Goal: Information Seeking & Learning: Learn about a topic

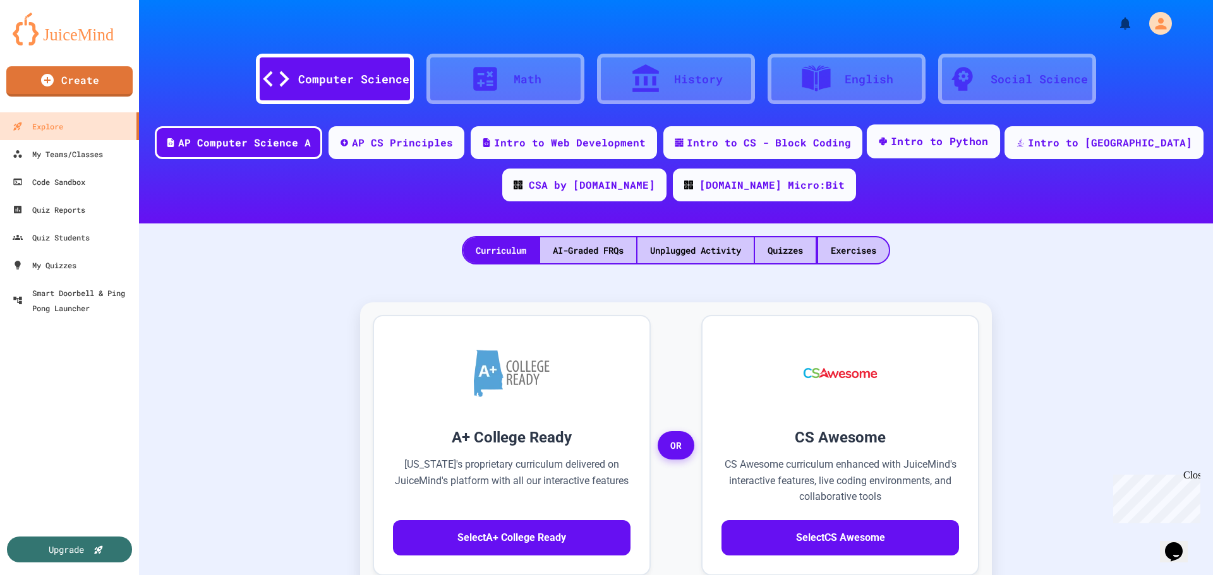
click at [980, 141] on div "Intro to Python" at bounding box center [940, 142] width 98 height 16
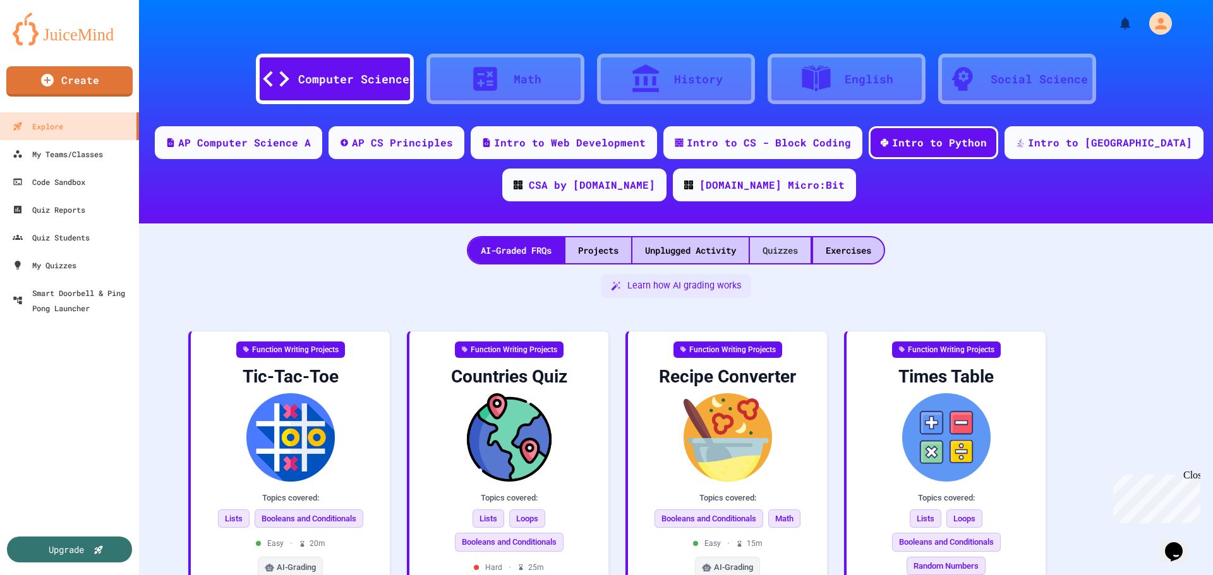
click at [801, 244] on div "Quizzes" at bounding box center [780, 250] width 61 height 26
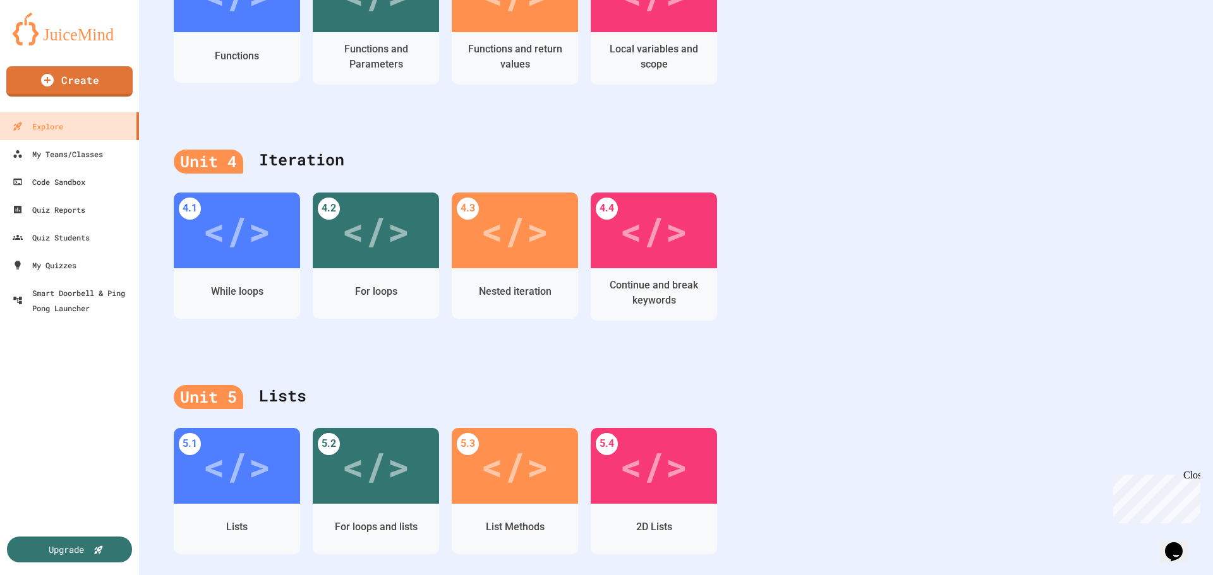
scroll to position [877, 0]
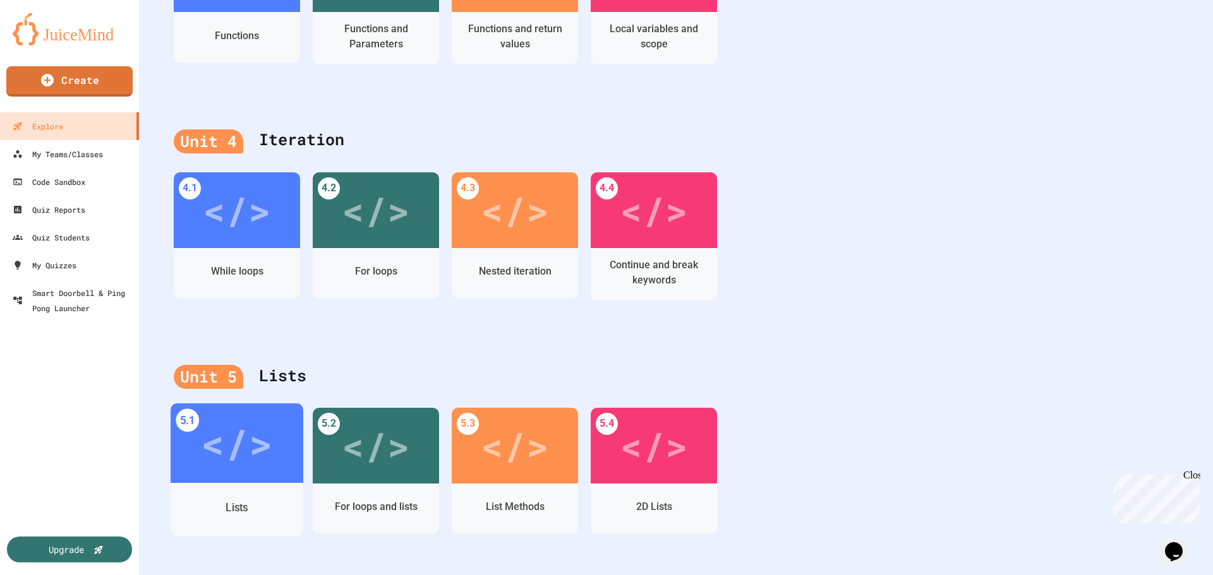
click at [231, 443] on div "</>" at bounding box center [236, 443] width 71 height 60
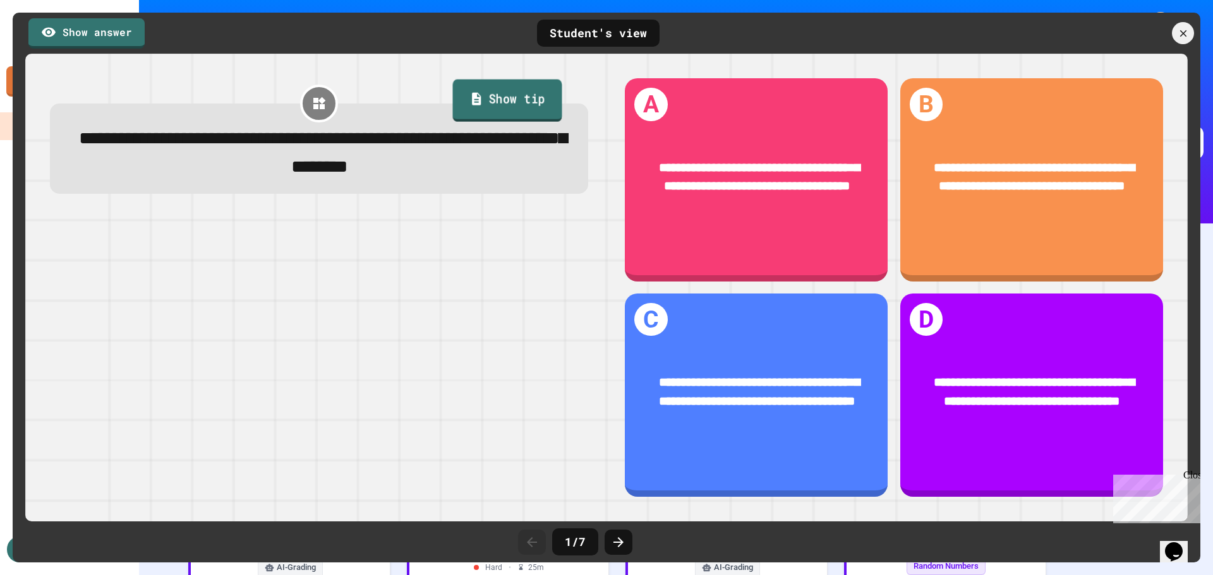
click at [519, 110] on link "Show tip" at bounding box center [506, 100] width 109 height 42
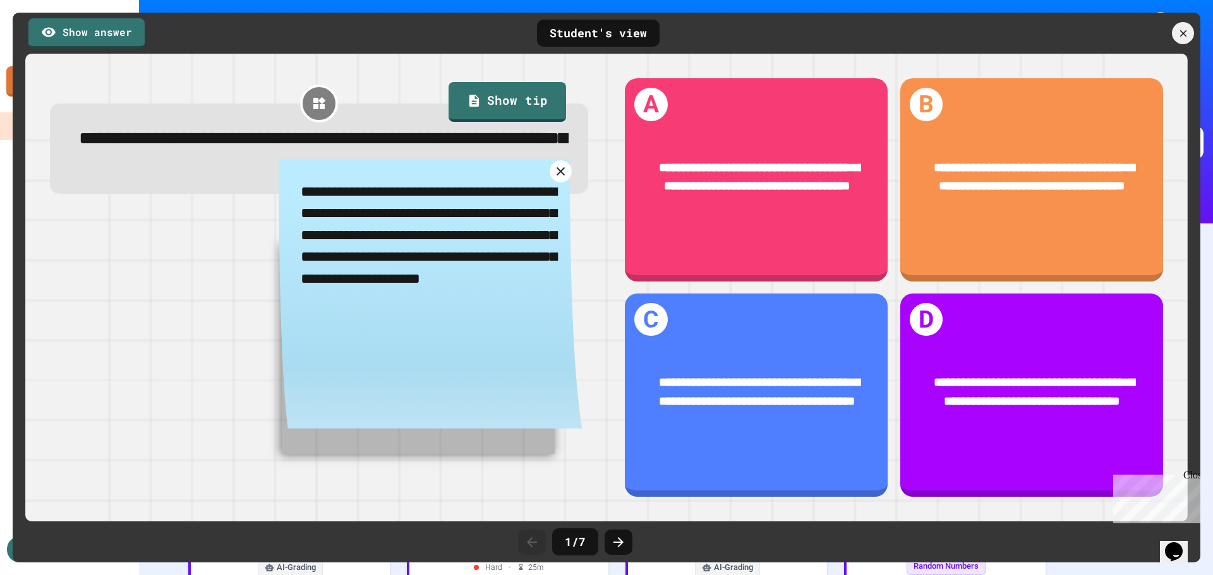
click at [549, 174] on link at bounding box center [560, 171] width 22 height 22
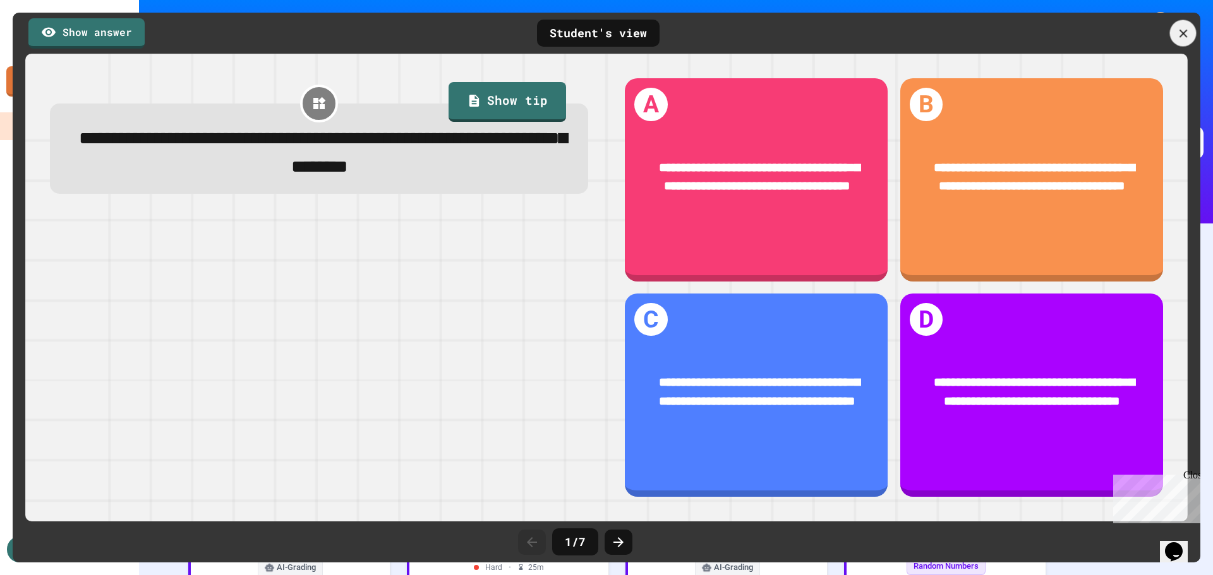
click at [1181, 35] on icon at bounding box center [1182, 33] width 8 height 8
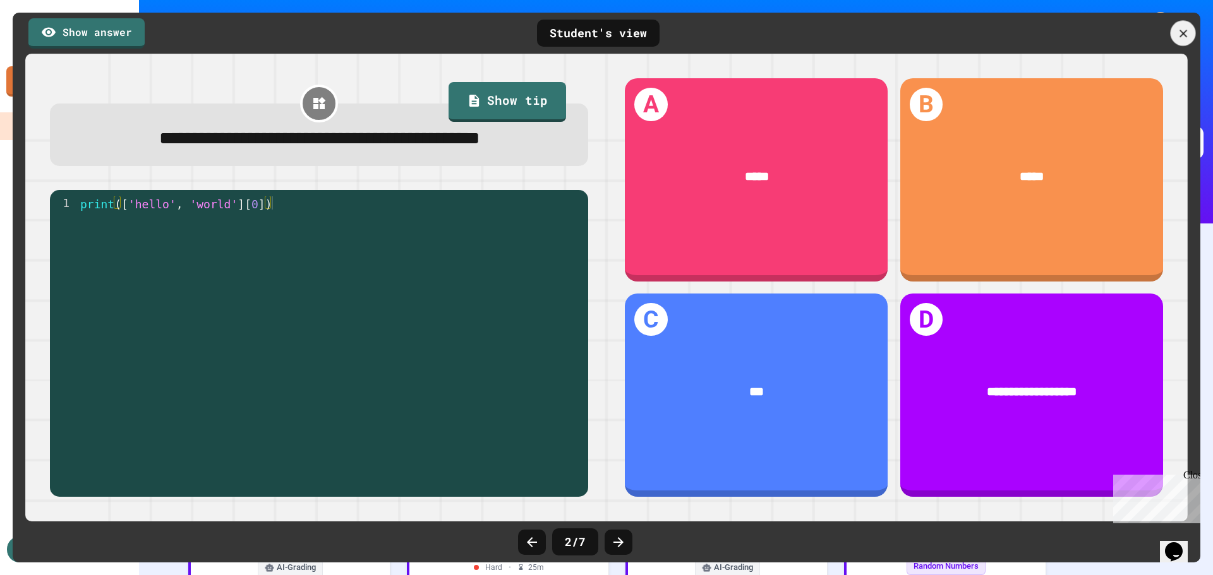
click at [1183, 36] on icon at bounding box center [1182, 33] width 13 height 13
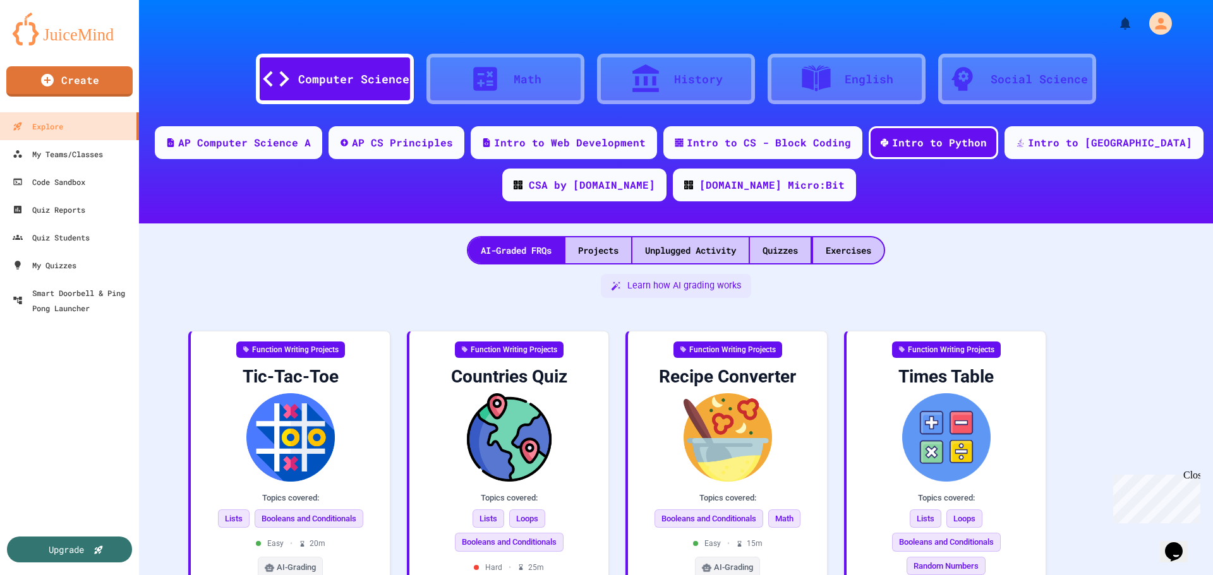
scroll to position [123, 0]
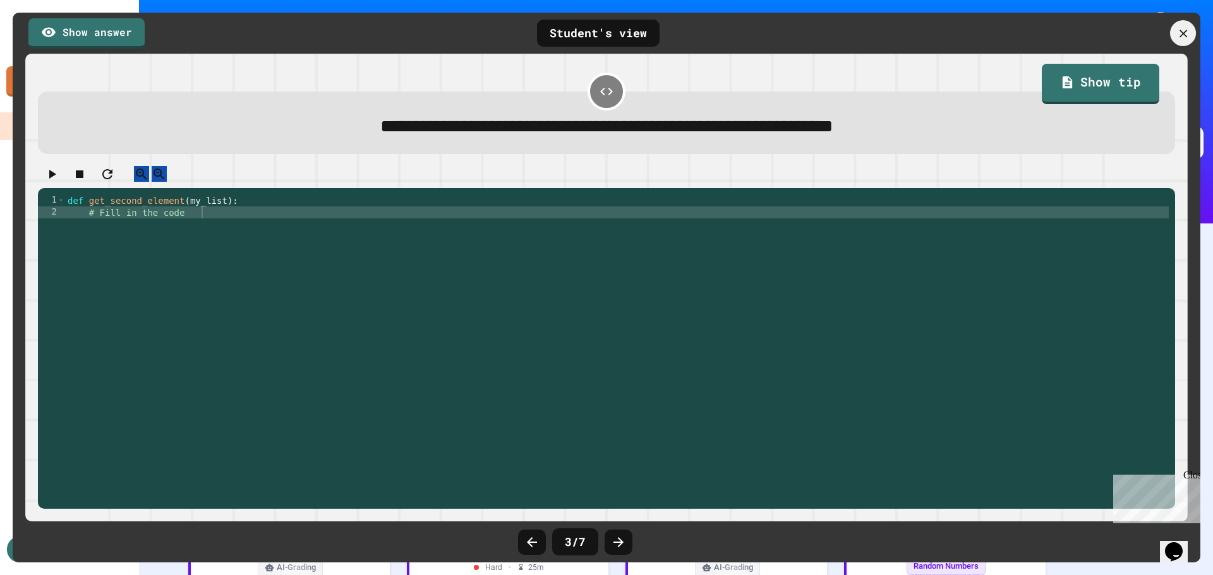
click at [1178, 35] on icon at bounding box center [1182, 33] width 13 height 13
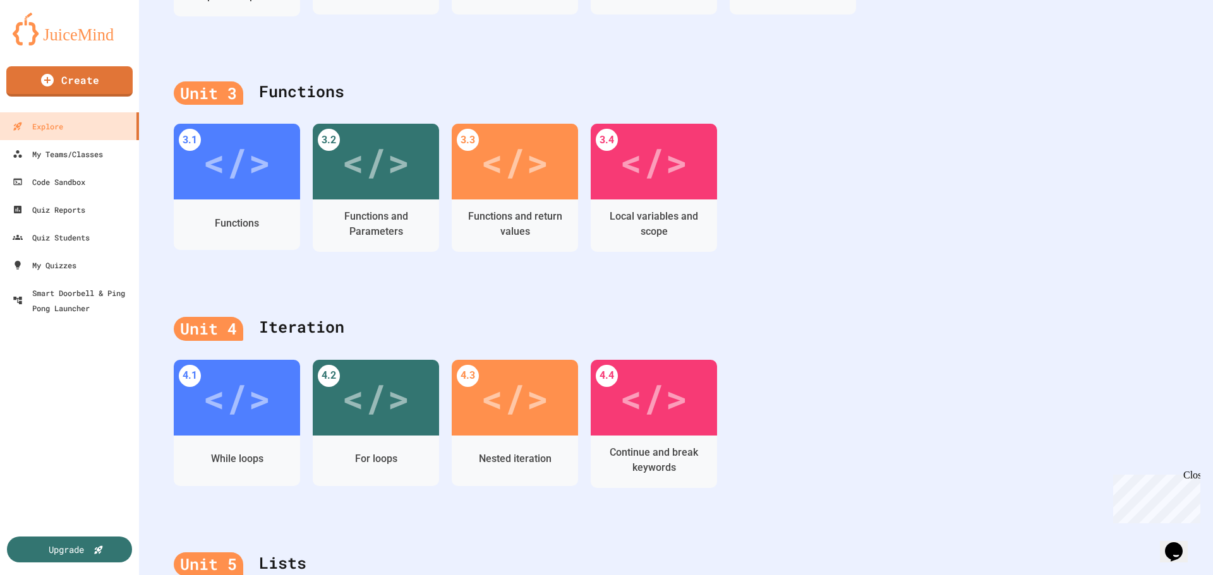
scroll to position [877, 0]
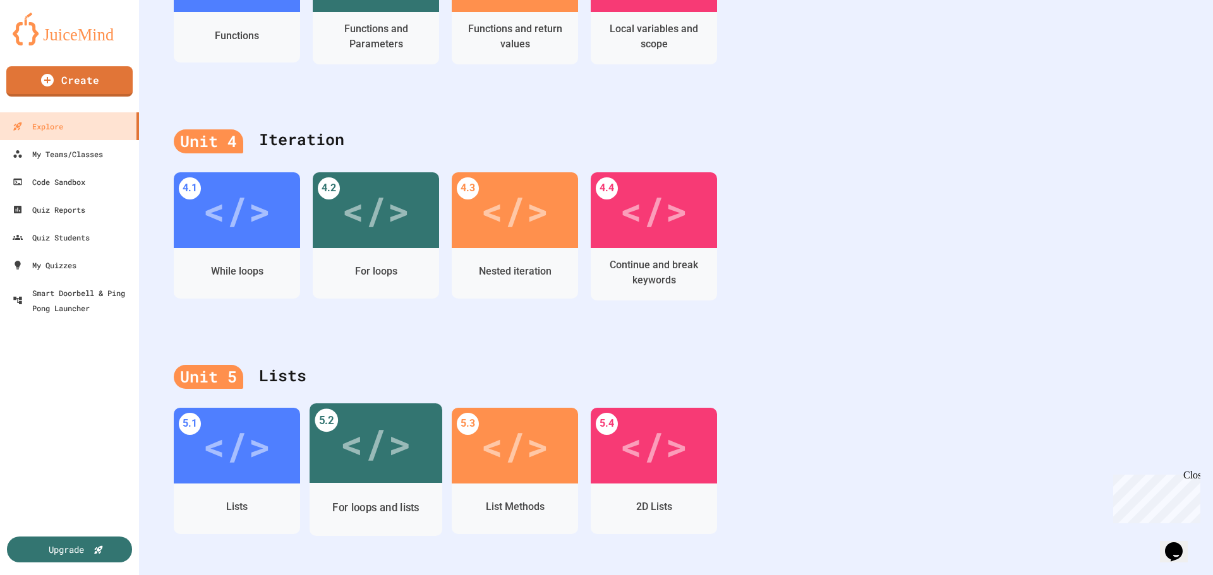
click at [381, 459] on div "</>" at bounding box center [375, 443] width 71 height 60
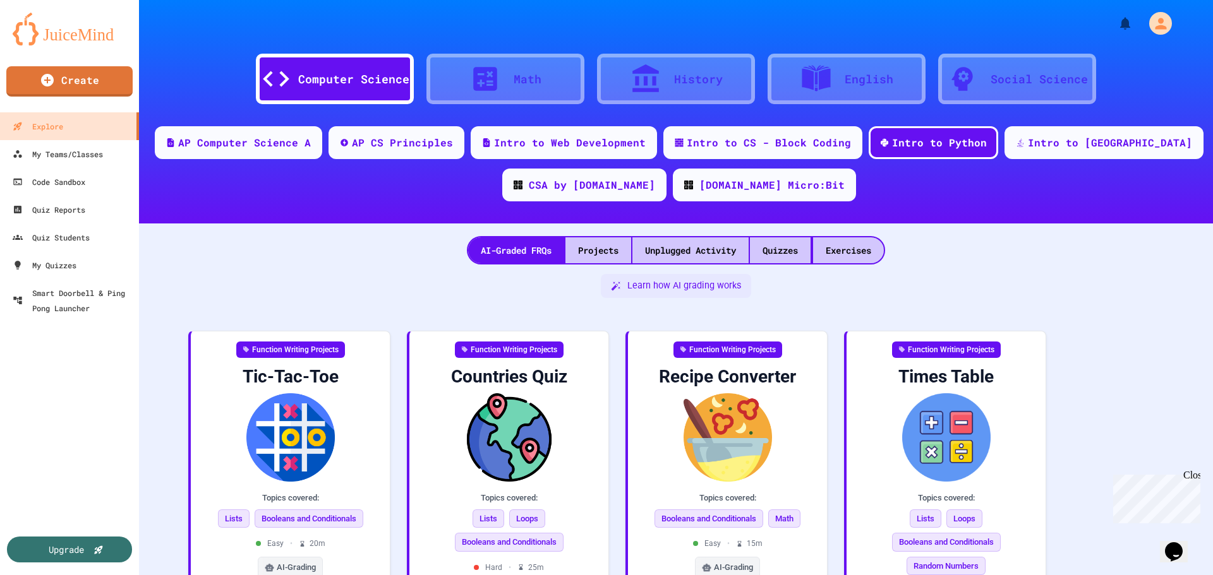
scroll to position [23, 0]
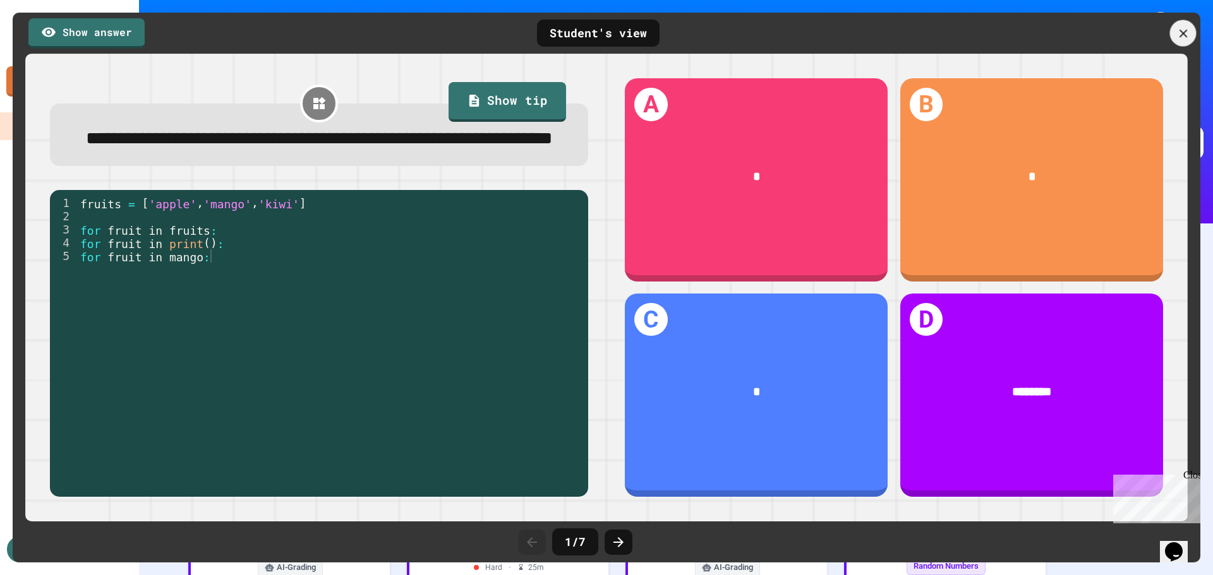
click at [1178, 34] on icon at bounding box center [1183, 34] width 14 height 14
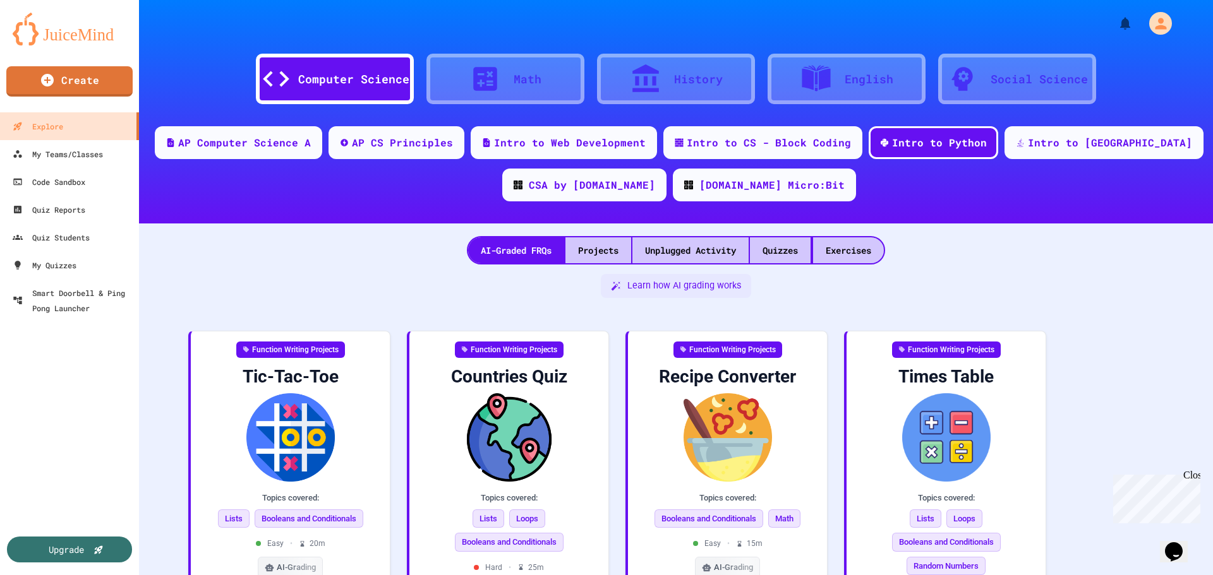
scroll to position [467, 0]
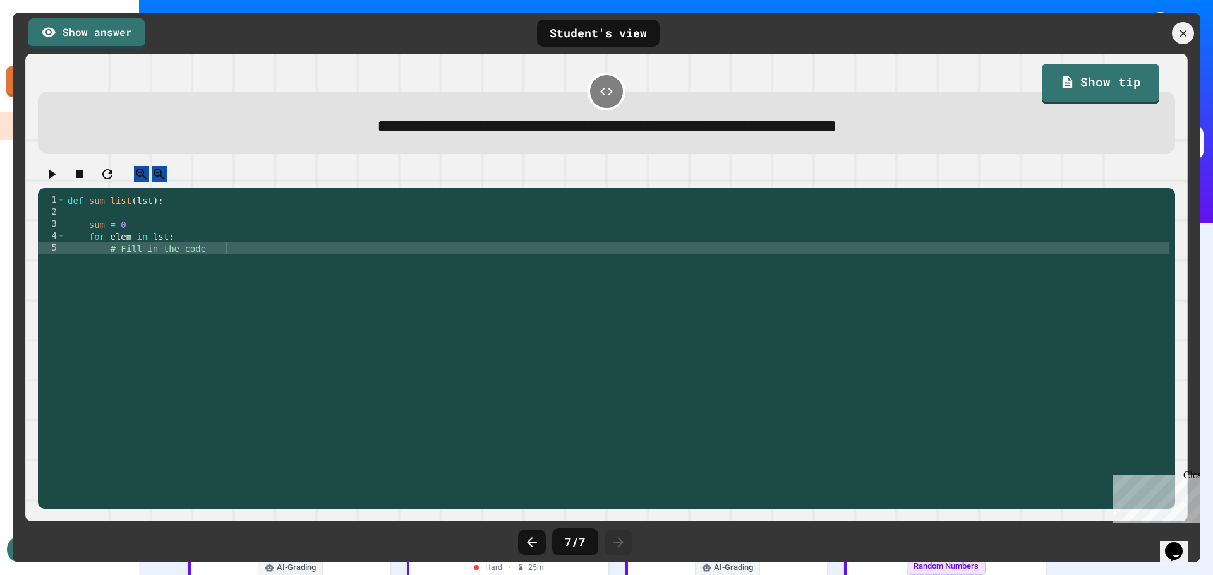
scroll to position [464, 0]
click at [1175, 33] on div at bounding box center [1183, 33] width 27 height 27
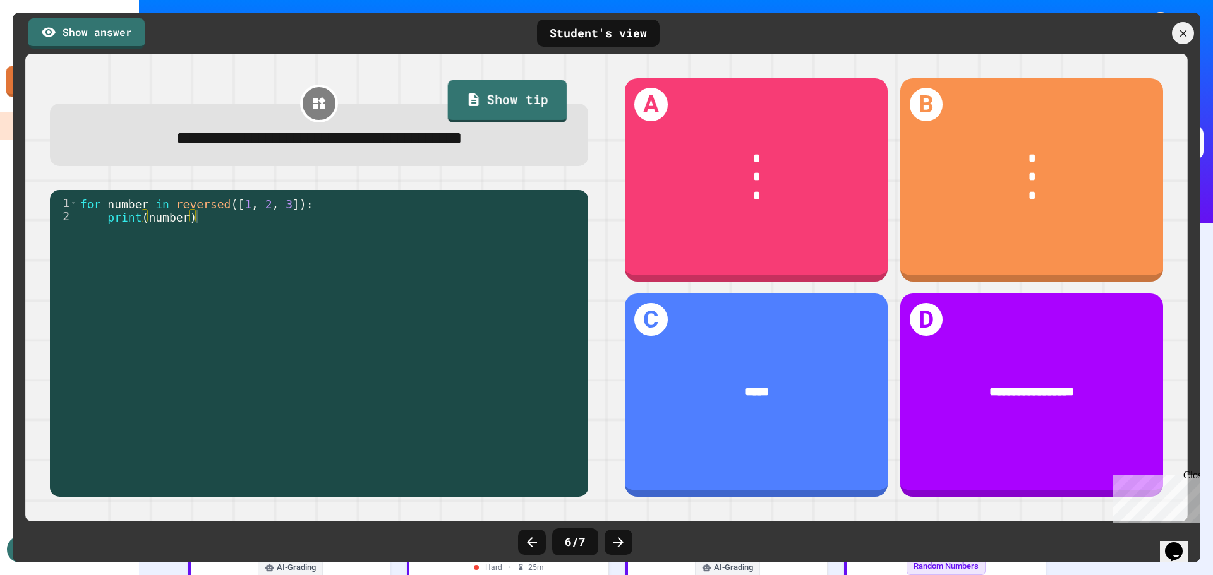
click at [519, 89] on link "Show tip" at bounding box center [507, 101] width 119 height 42
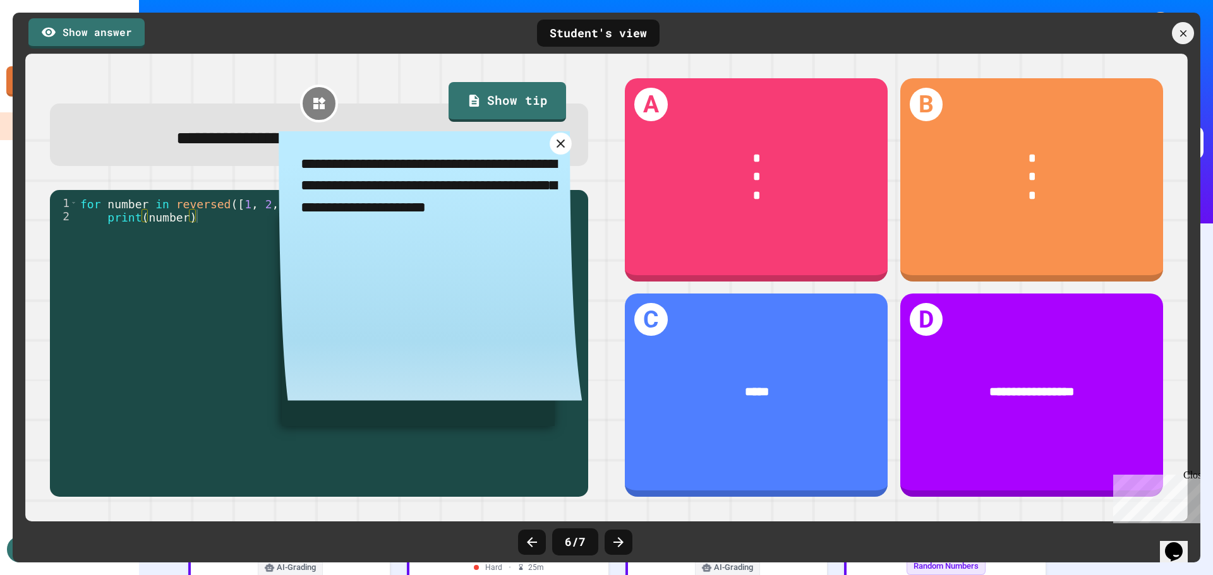
click at [556, 146] on icon at bounding box center [560, 144] width 8 height 8
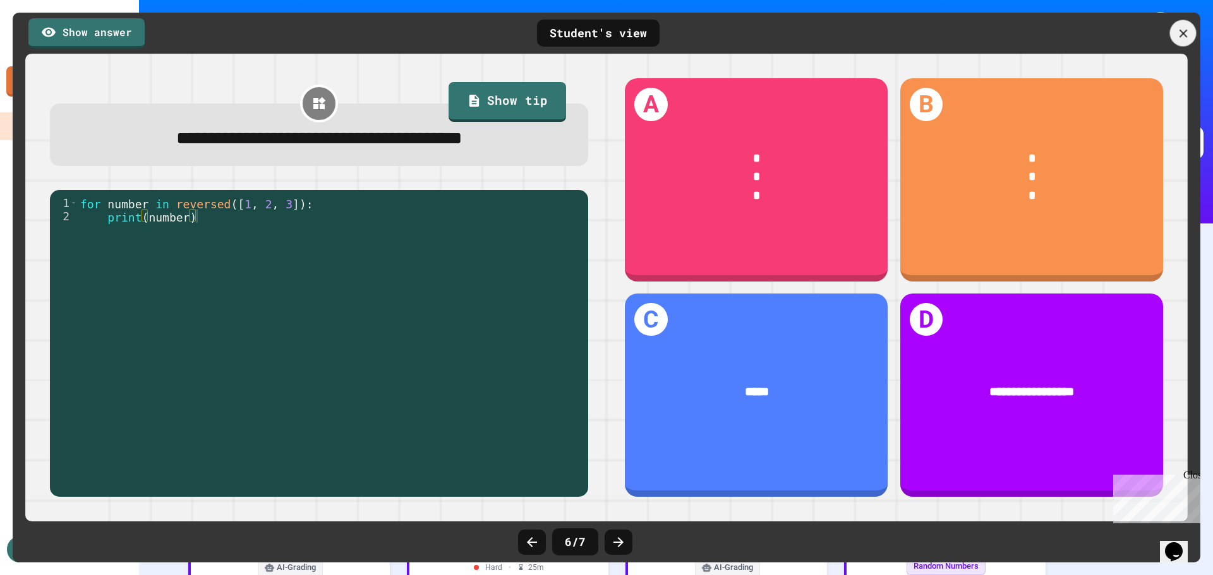
click at [1184, 36] on icon at bounding box center [1183, 34] width 14 height 14
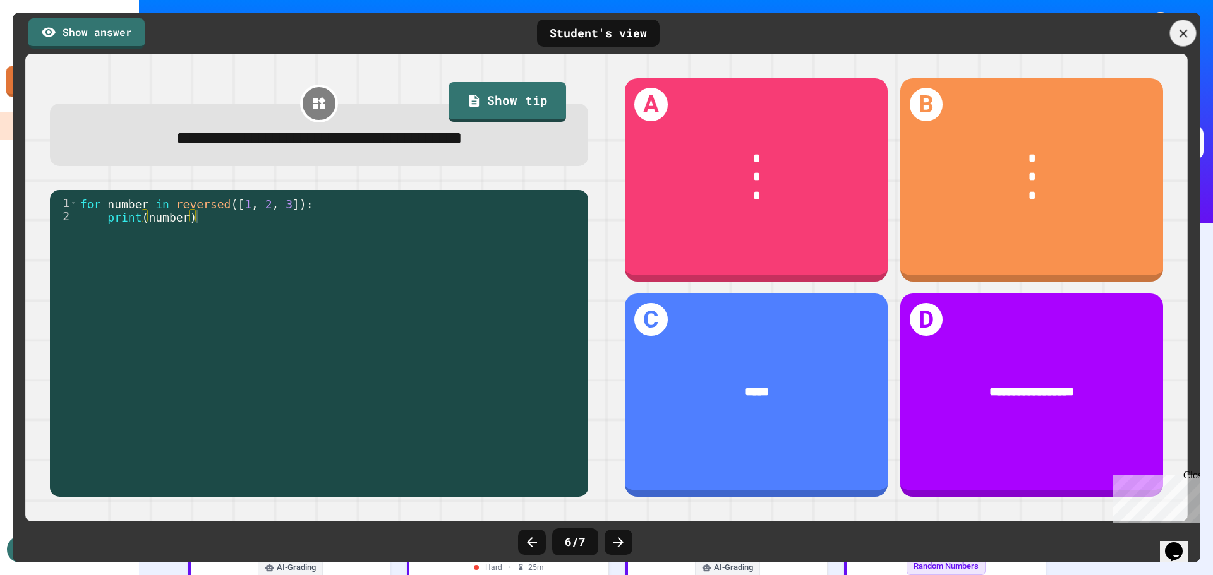
click at [1182, 27] on icon at bounding box center [1183, 34] width 14 height 14
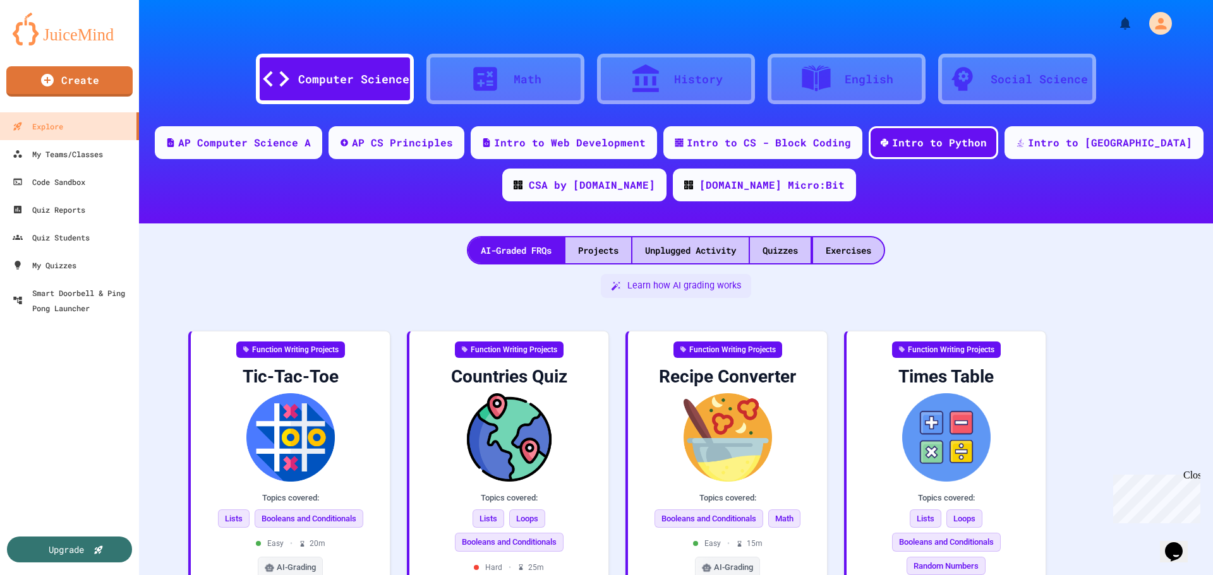
scroll to position [380, 0]
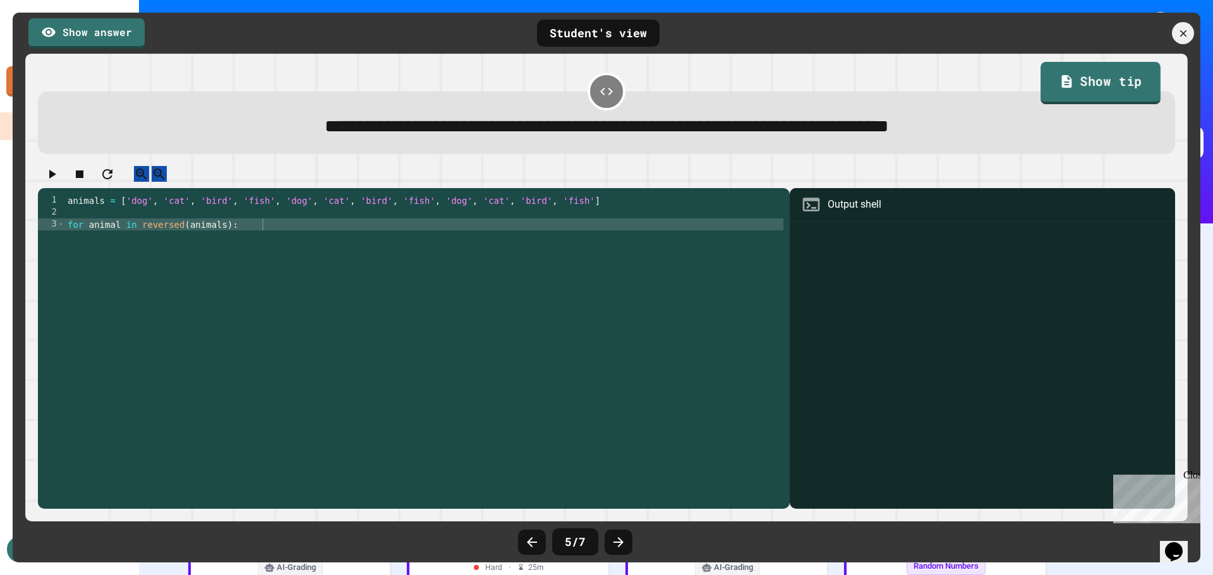
click at [1096, 90] on link "Show tip" at bounding box center [1100, 83] width 120 height 42
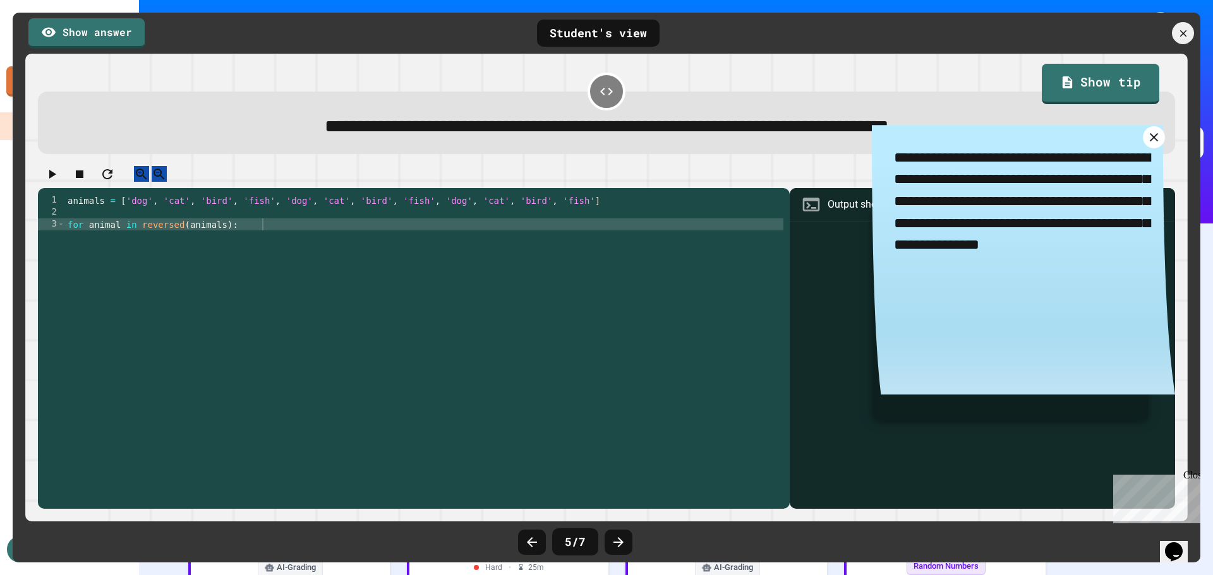
click at [1142, 148] on link at bounding box center [1153, 137] width 22 height 22
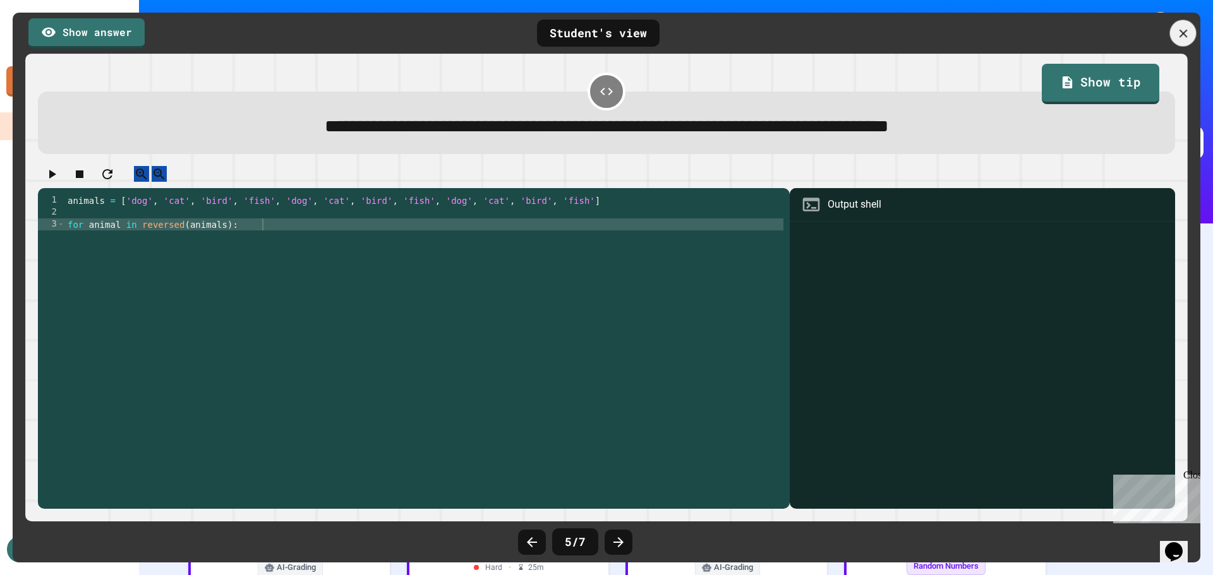
click at [1179, 35] on icon at bounding box center [1183, 34] width 14 height 14
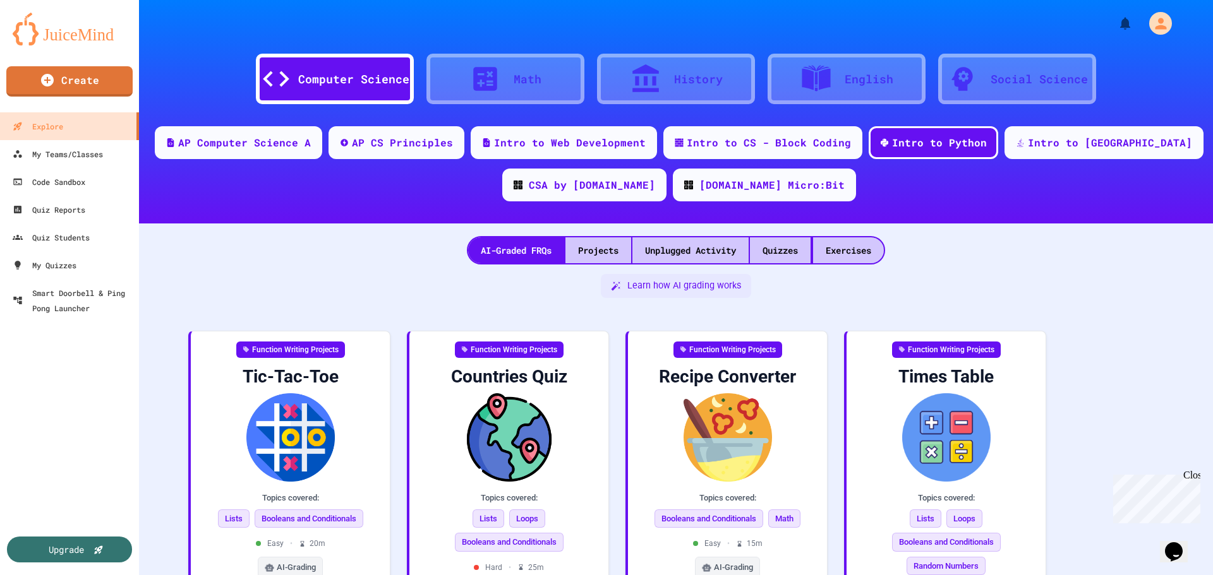
scroll to position [285, 0]
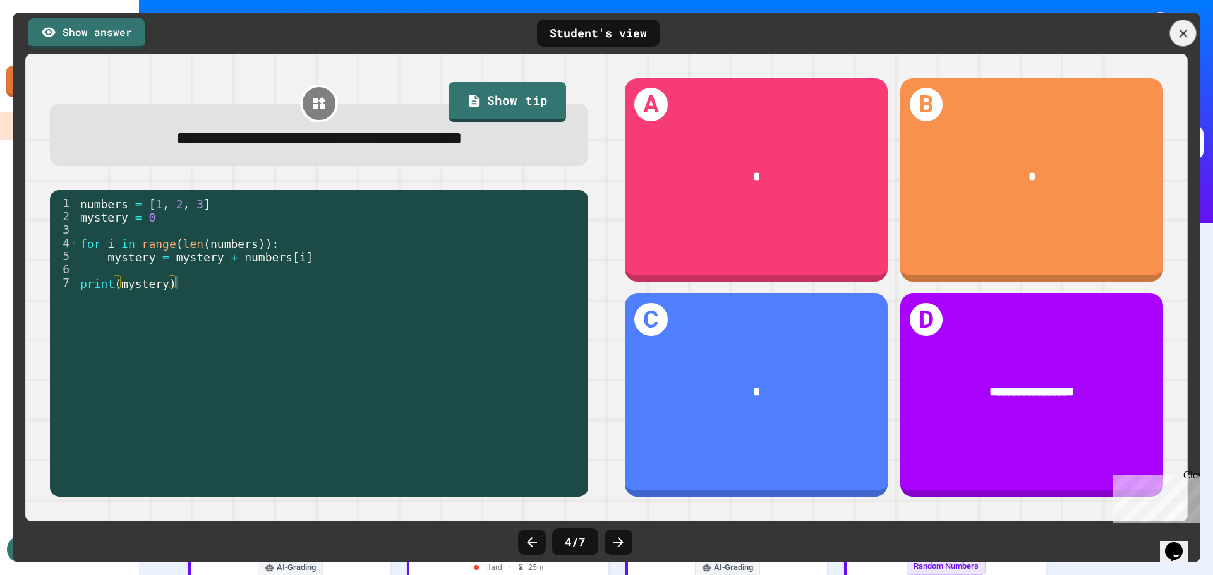
click at [1178, 32] on icon at bounding box center [1183, 34] width 14 height 14
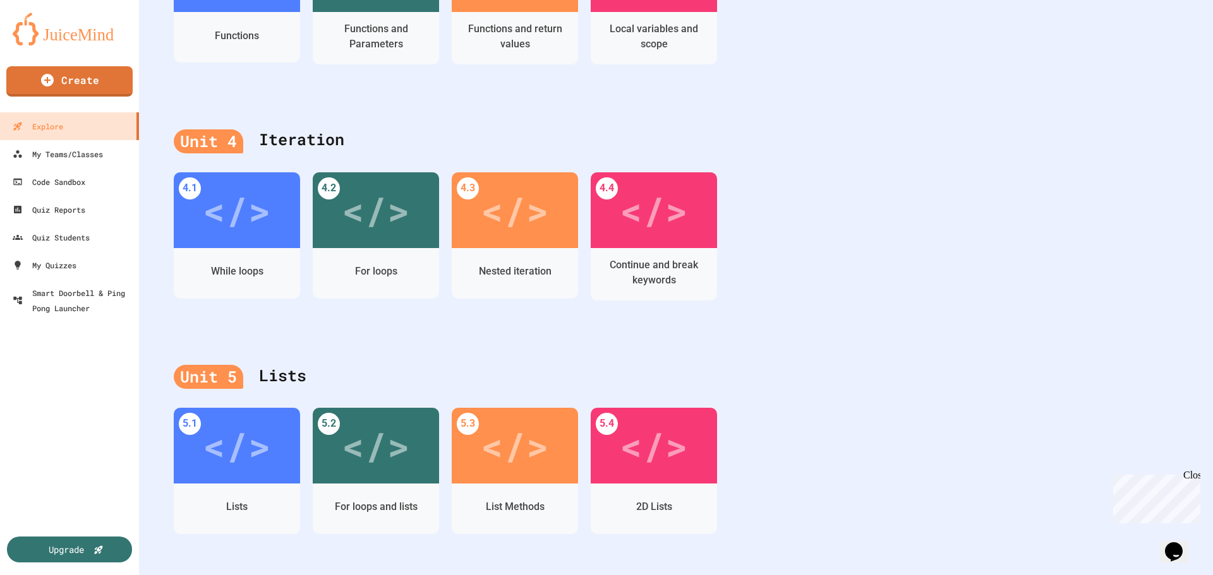
scroll to position [872, 0]
click at [232, 448] on div "</>" at bounding box center [236, 443] width 71 height 60
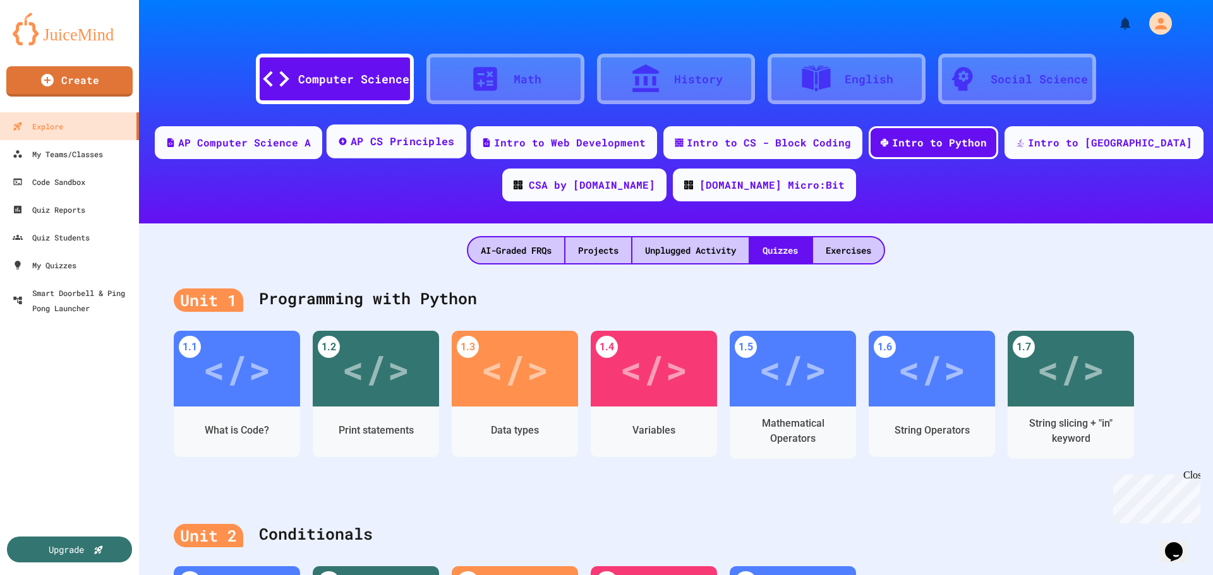
click at [455, 148] on div "AP CS Principles" at bounding box center [403, 142] width 104 height 16
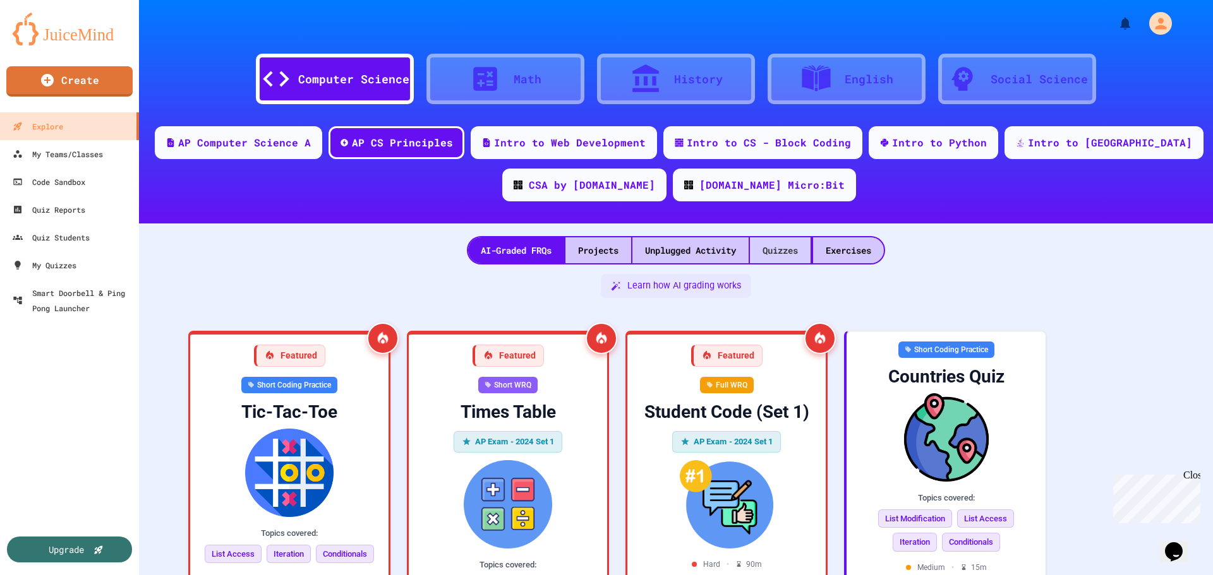
click at [796, 251] on div "Quizzes" at bounding box center [780, 250] width 61 height 26
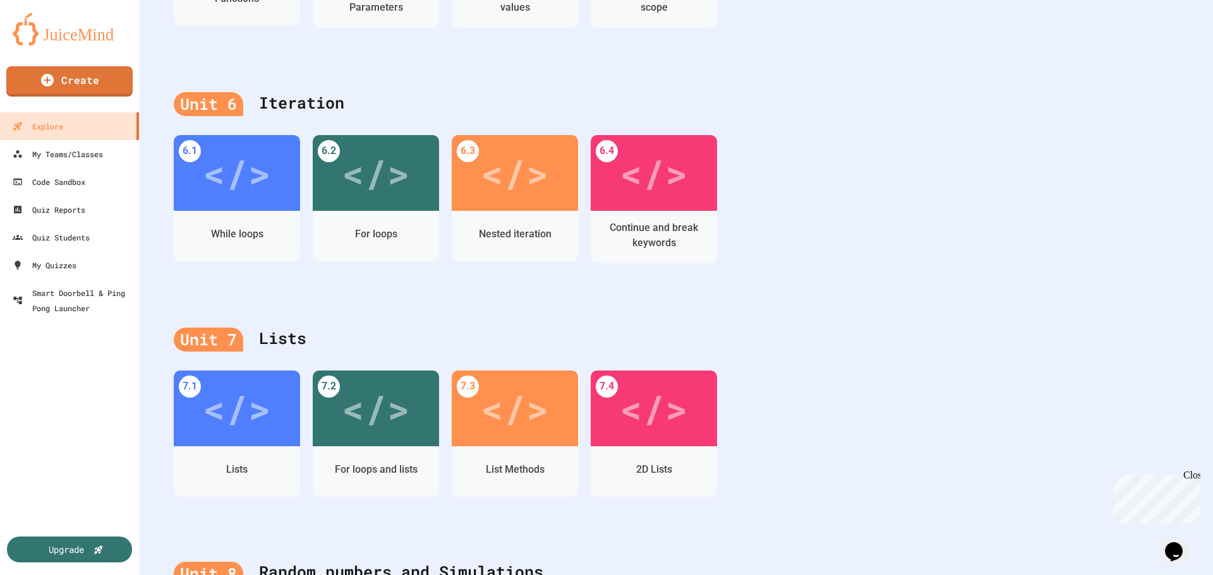
scroll to position [1527, 0]
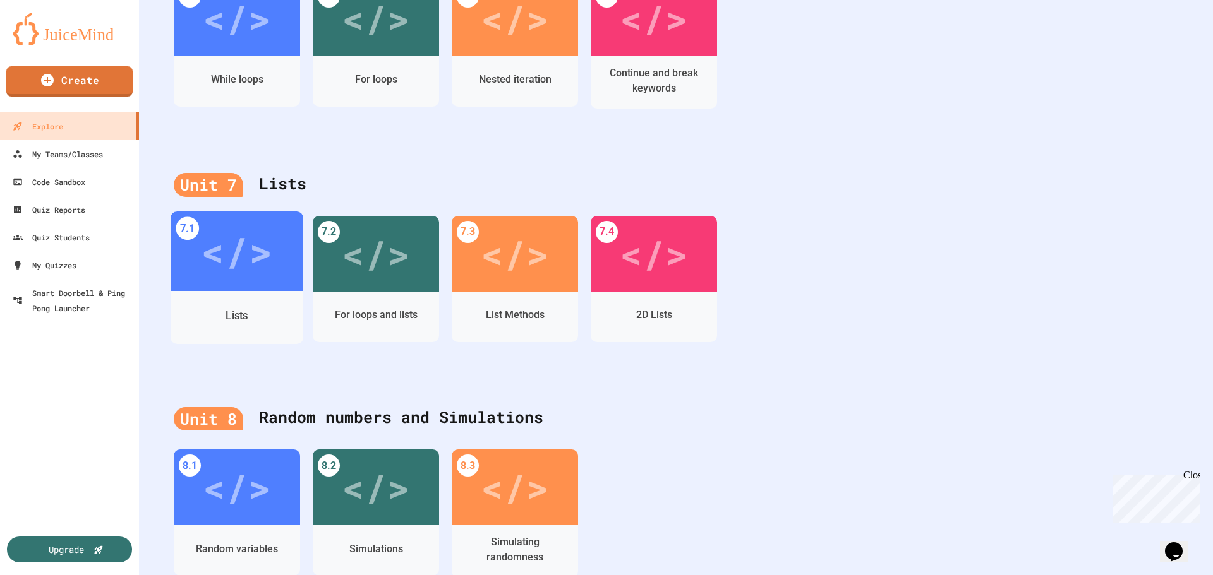
click at [202, 268] on div "</>" at bounding box center [236, 252] width 71 height 60
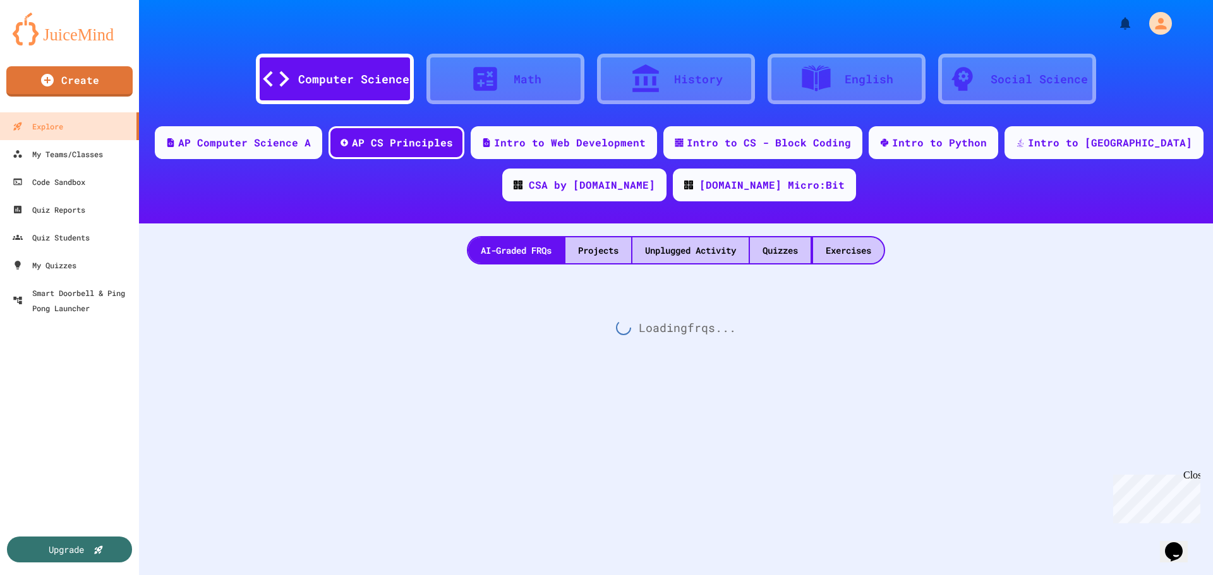
scroll to position [26, 0]
